Goal: Check status: Check status

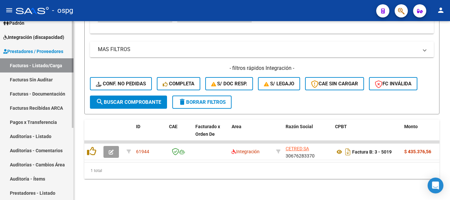
click at [31, 36] on span "Integración (discapacidad)" at bounding box center [33, 37] width 61 height 7
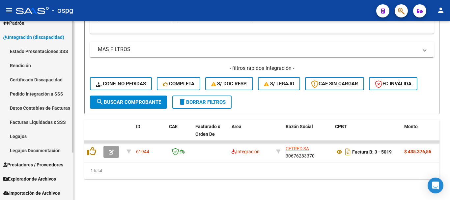
click at [30, 90] on link "Pedido Integración a SSS" at bounding box center [37, 94] width 74 height 14
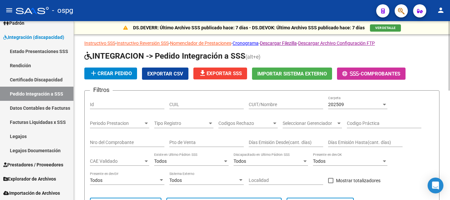
click at [274, 104] on input "CUIT/Nombre" at bounding box center [286, 105] width 75 height 6
click at [343, 104] on span "202509" at bounding box center [336, 104] width 16 height 5
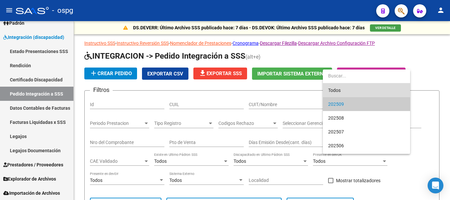
click at [336, 90] on span "Todos" at bounding box center [366, 90] width 77 height 14
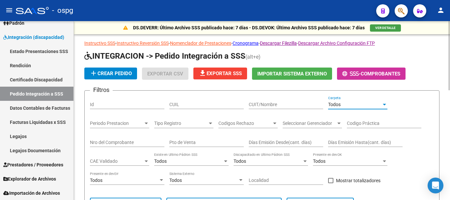
click at [288, 103] on input "CUIT/Nombre" at bounding box center [286, 105] width 75 height 6
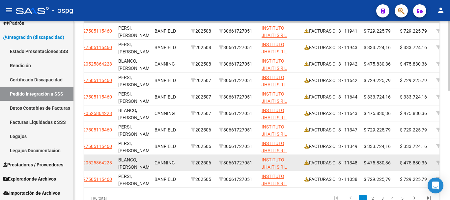
scroll to position [264, 0]
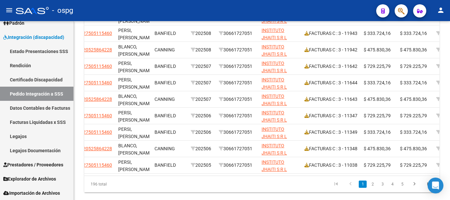
type input "jhaiti"
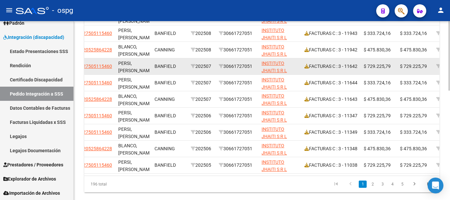
click at [348, 69] on div "FACTURAS C : 3 - 11642" at bounding box center [332, 67] width 54 height 8
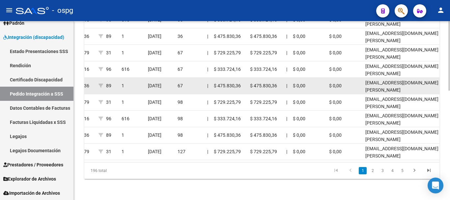
scroll to position [282, 0]
